Goal: Task Accomplishment & Management: Use online tool/utility

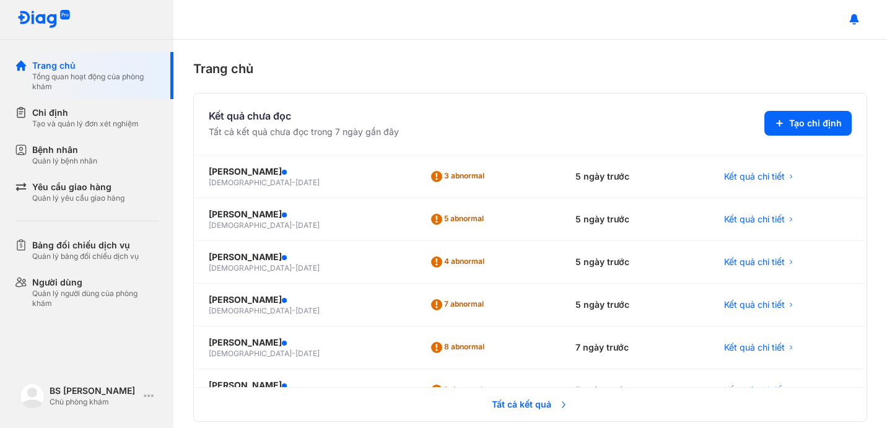
scroll to position [353, 0]
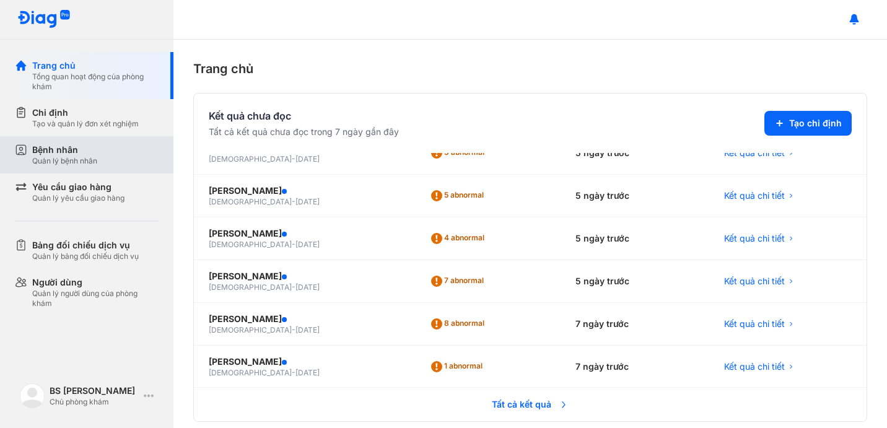
click at [105, 156] on div "Bệnh nhân Quản lý bệnh nhân" at bounding box center [95, 155] width 126 height 22
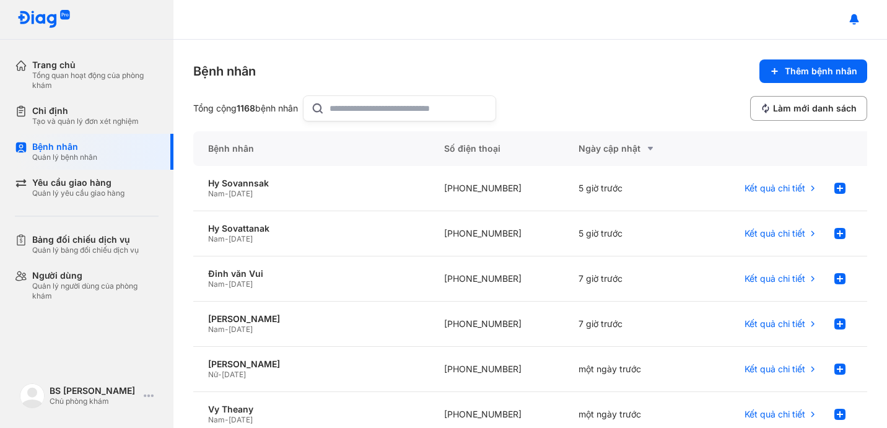
click at [343, 117] on input "text" at bounding box center [409, 108] width 159 height 25
type input "**********"
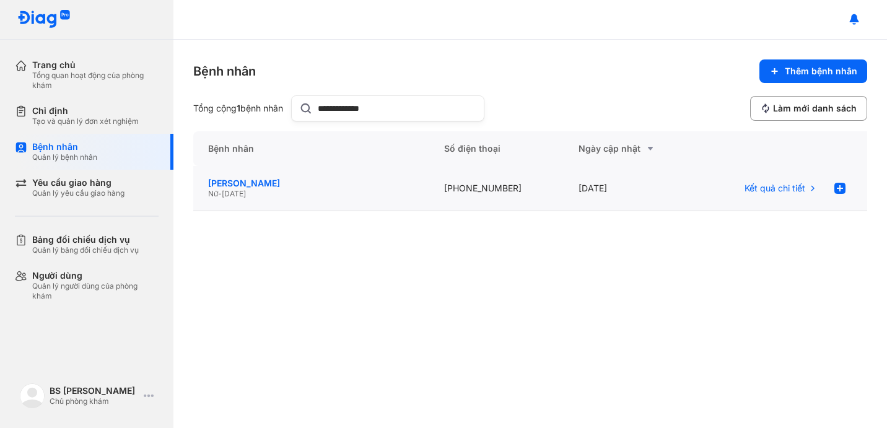
click at [235, 187] on div "[PERSON_NAME]" at bounding box center [311, 183] width 206 height 11
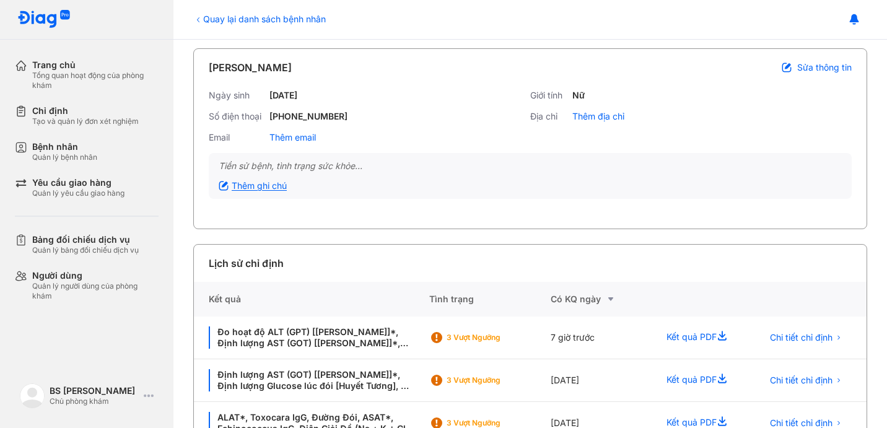
scroll to position [80, 0]
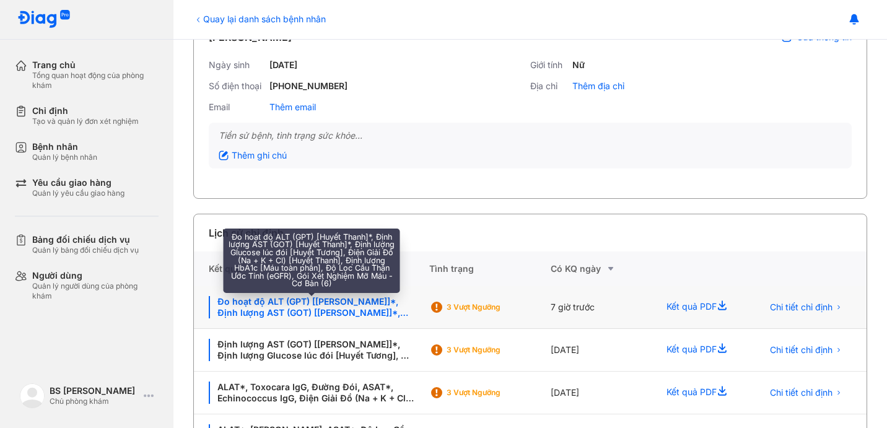
click at [290, 309] on div "Đo hoạt độ ALT (GPT) [[PERSON_NAME]]*, Định lượng AST (GOT) [[PERSON_NAME]]*, Đ…" at bounding box center [312, 307] width 206 height 22
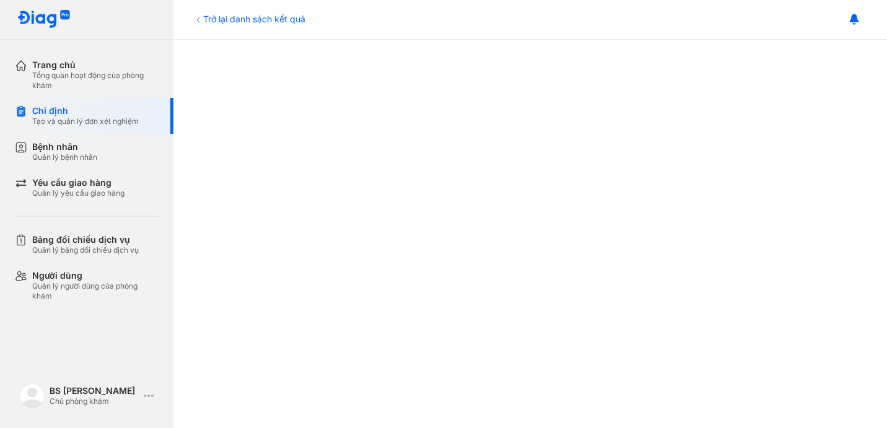
scroll to position [463, 0]
click at [113, 105] on div "Chỉ định Tạo và quản lý đơn xét nghiệm" at bounding box center [94, 116] width 159 height 36
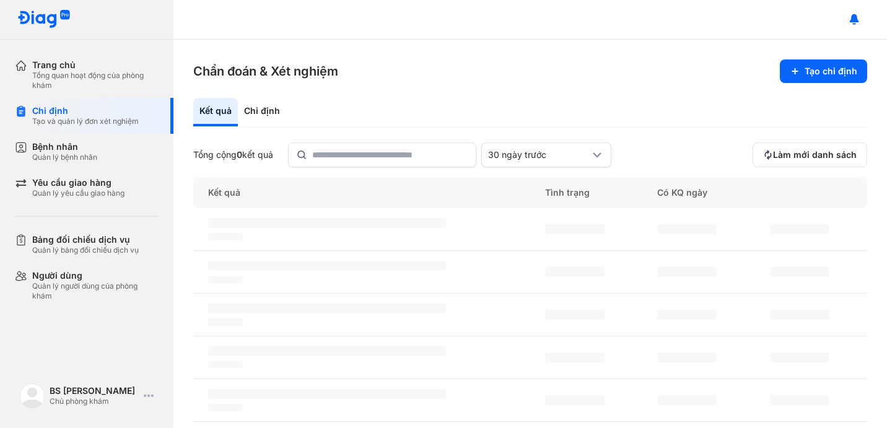
drag, startPoint x: 848, startPoint y: 83, endPoint x: 842, endPoint y: 83, distance: 6.8
click at [848, 83] on div "Chẩn đoán & Xét nghiệm Tạo chỉ định Kết quả Chỉ định Tổng cộng 0 kết quả 30 ngà…" at bounding box center [531, 234] width 714 height 389
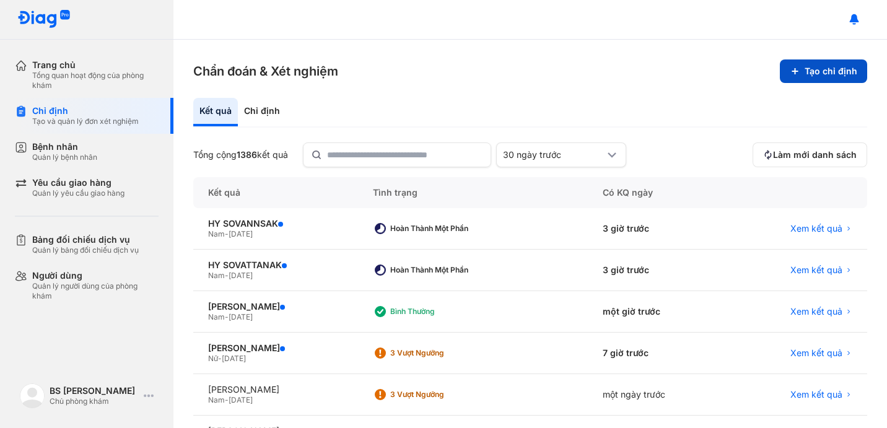
click at [799, 71] on icon at bounding box center [795, 71] width 10 height 10
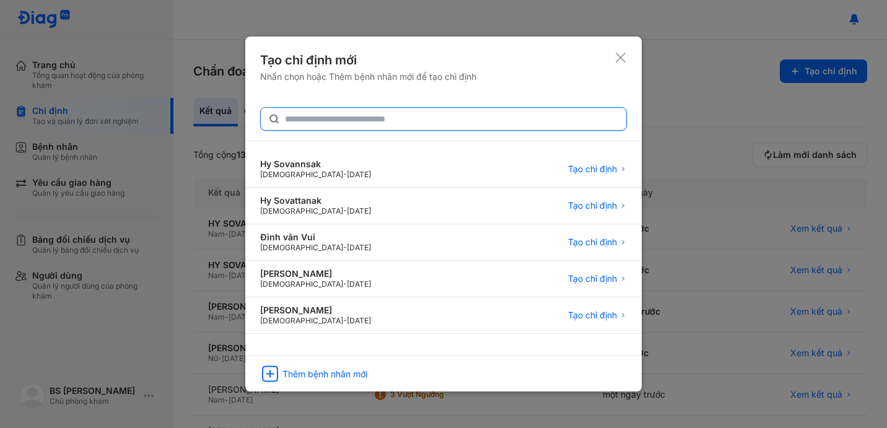
click at [402, 118] on input "text" at bounding box center [452, 119] width 334 height 22
type input "**********"
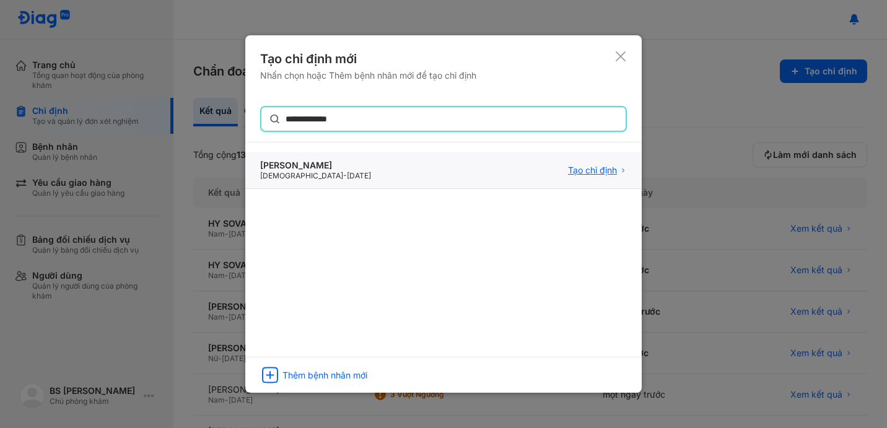
click at [592, 170] on span "Tạo chỉ định" at bounding box center [592, 170] width 49 height 11
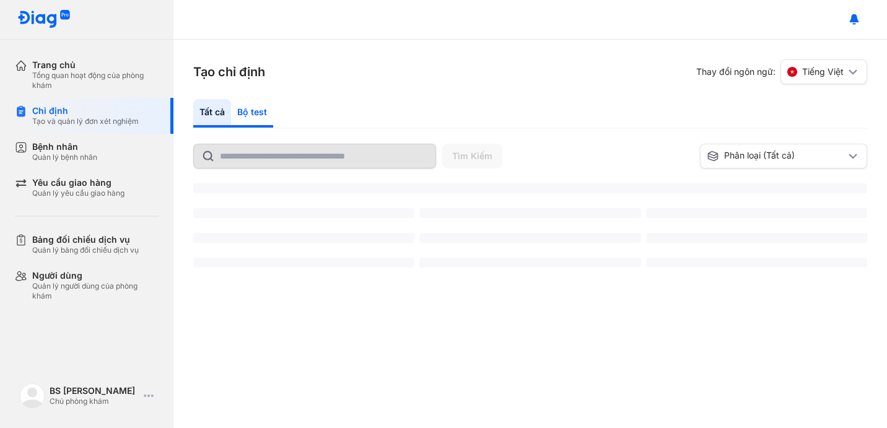
click at [253, 108] on div "Bộ test" at bounding box center [252, 113] width 42 height 29
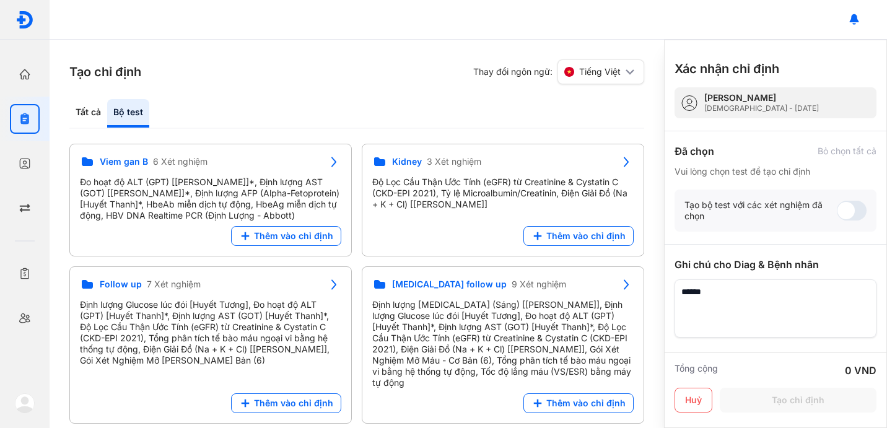
scroll to position [240, 0]
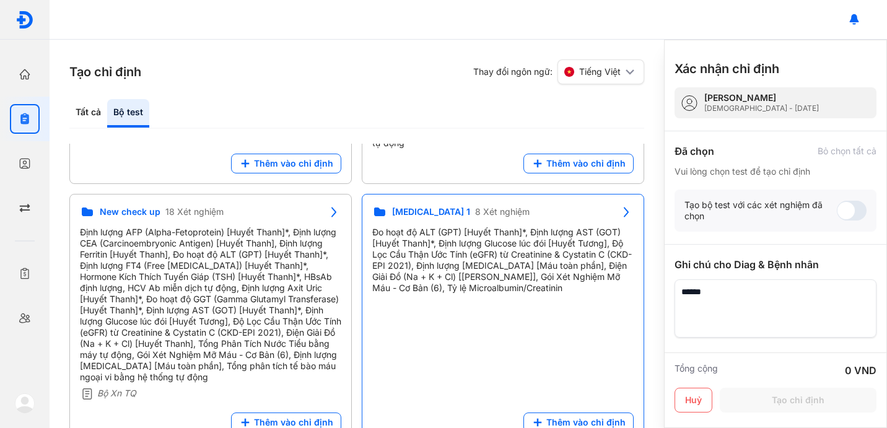
click at [516, 227] on div "Đo hoạt độ ALT (GPT) [Huyết Thanh]*, Định lượng AST (GOT) [Huyết Thanh]*, Định …" at bounding box center [503, 260] width 262 height 67
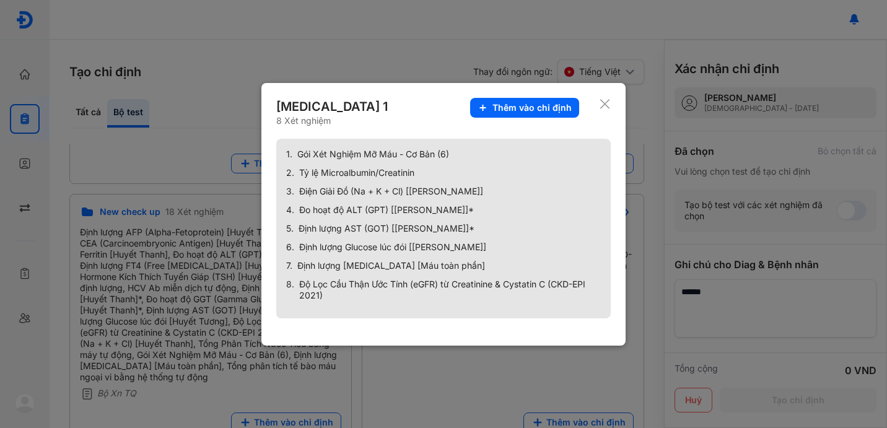
click at [564, 112] on span "Thêm vào chỉ định" at bounding box center [532, 107] width 79 height 11
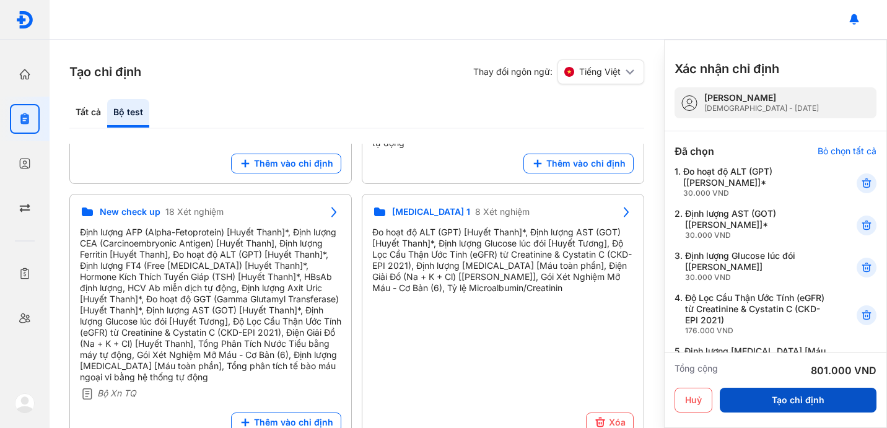
click at [819, 393] on button "Tạo chỉ định" at bounding box center [798, 400] width 157 height 25
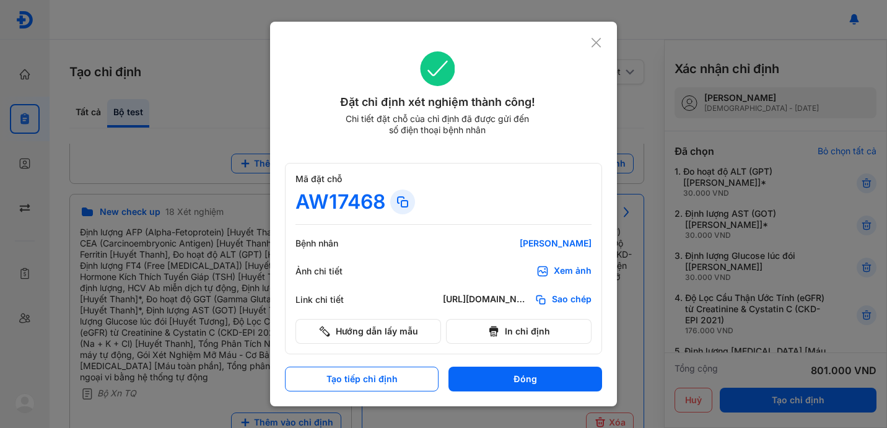
drag, startPoint x: 522, startPoint y: 384, endPoint x: 507, endPoint y: 385, distance: 15.5
click at [521, 384] on button "Đóng" at bounding box center [526, 379] width 154 height 25
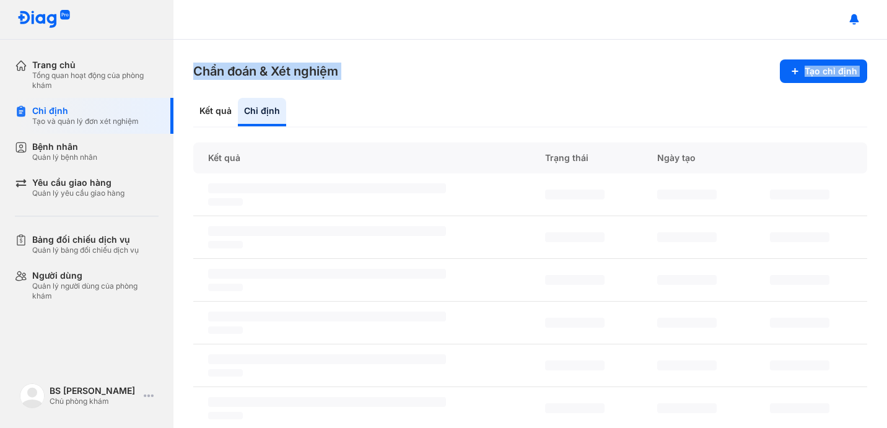
drag, startPoint x: 180, startPoint y: 147, endPoint x: 250, endPoint y: -86, distance: 243.5
click at [250, 0] on html "Trang chủ Tổng quan hoạt động của phòng khám Chỉ định Tạo và quản lý đơn xét ng…" at bounding box center [443, 214] width 887 height 428
